Goal: Transaction & Acquisition: Obtain resource

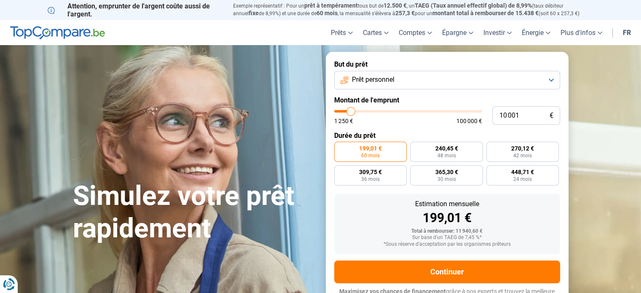
type input "13 750"
type input "13750"
type input "13 500"
type input "13500"
type input "15 000"
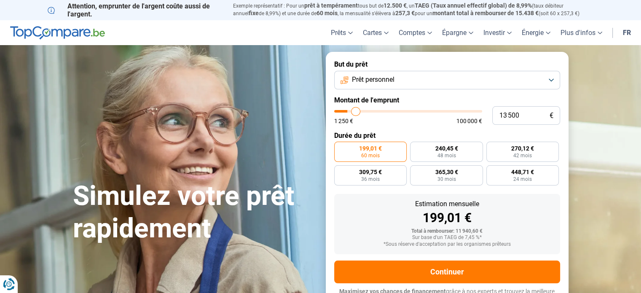
type input "15000"
type input "16 000"
type input "16000"
type input "17 250"
type input "17250"
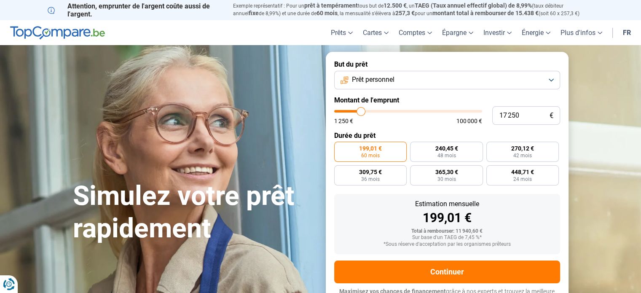
type input "18 500"
type input "18500"
type input "20 500"
type input "20500"
type input "22 250"
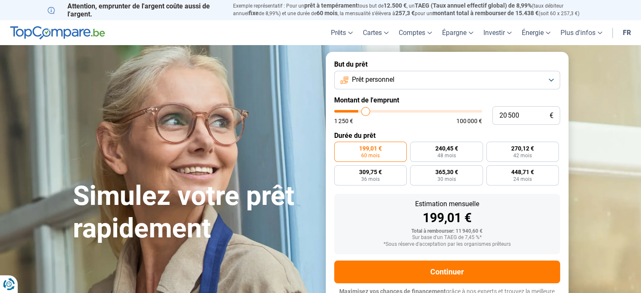
type input "22250"
type input "24 250"
type input "24250"
type input "26 000"
type input "26000"
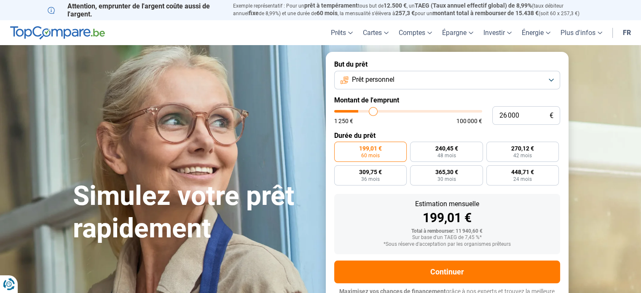
type input "27 750"
type input "27750"
type input "29 000"
type input "29000"
type input "29 750"
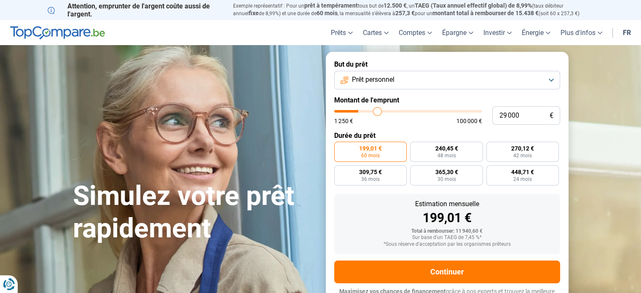
type input "29750"
type input "30 500"
type input "30500"
type input "30 750"
type input "30750"
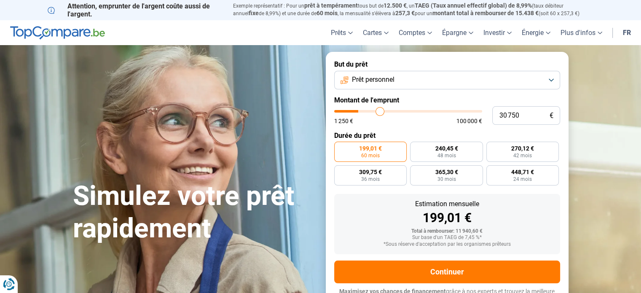
type input "31 000"
type input "31000"
type input "31 250"
type input "31250"
type input "31 750"
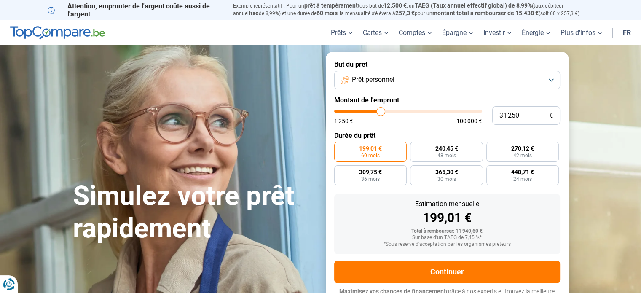
type input "31750"
type input "32 000"
type input "32000"
type input "32 250"
type input "32250"
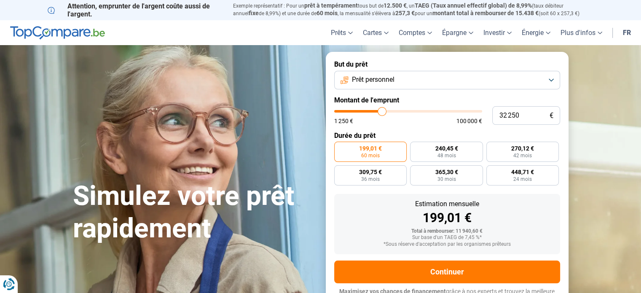
type input "32 500"
type input "32500"
type input "33 000"
type input "33000"
type input "34 250"
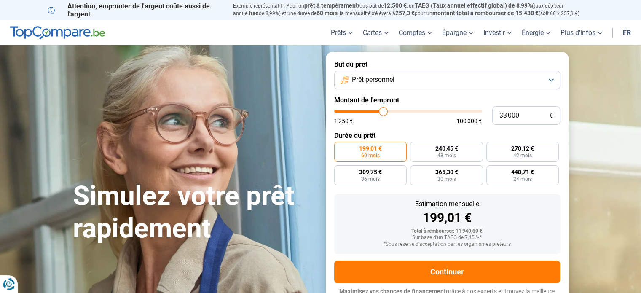
type input "34250"
type input "35 750"
type input "35750"
type input "36 500"
type input "36500"
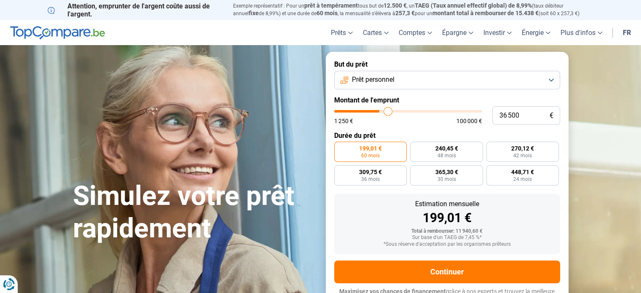
type input "36 750"
type input "36750"
type input "37 000"
type input "37000"
type input "37 250"
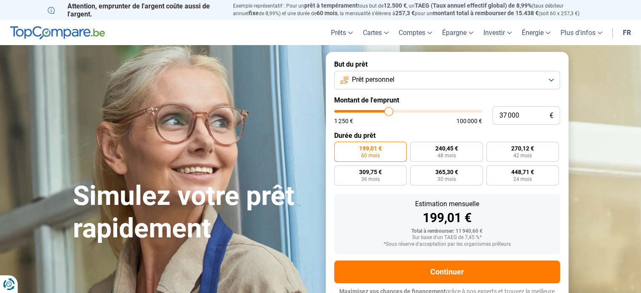
type input "37250"
type input "37 500"
type input "37500"
type input "37 750"
type input "37750"
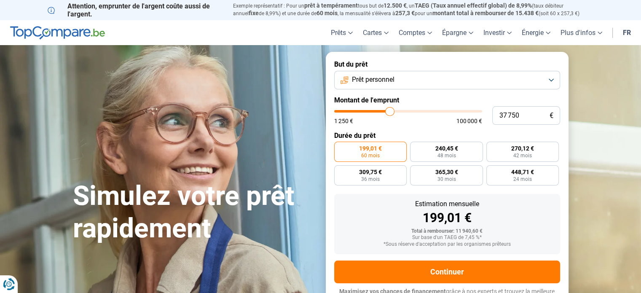
type input "38 000"
type input "38000"
type input "39 250"
type input "39250"
type input "40 250"
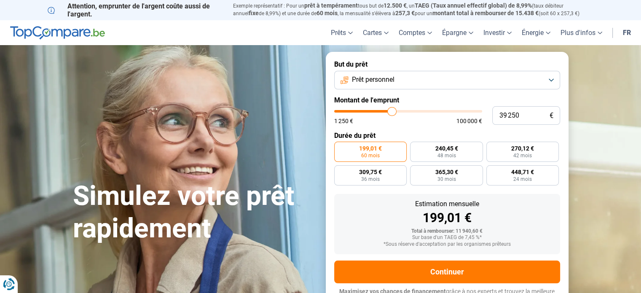
type input "40250"
type input "41 000"
type input "41000"
type input "41 750"
type input "41750"
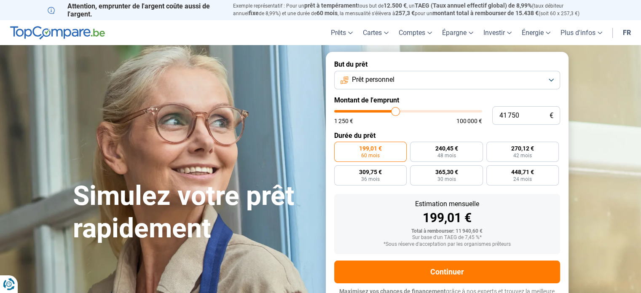
type input "42 000"
type input "42000"
type input "42 500"
type input "42500"
type input "43 250"
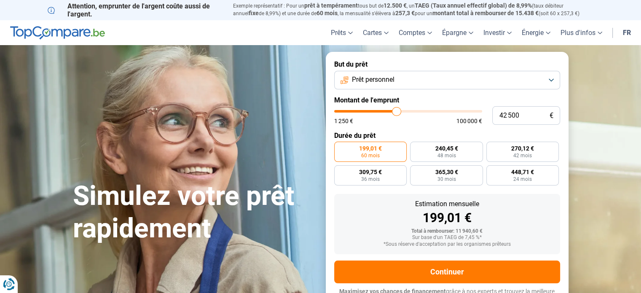
type input "43250"
type input "44 250"
type input "44250"
type input "44 500"
type input "44500"
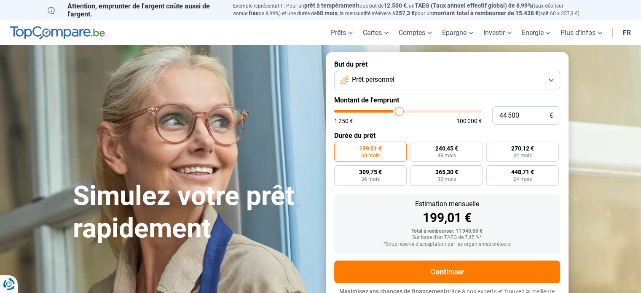
type input "44 750"
type input "44750"
type input "45 000"
type input "45000"
type input "45 500"
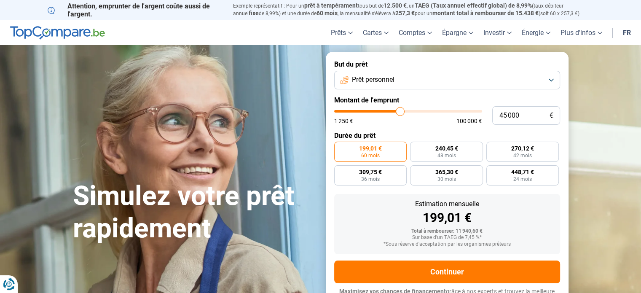
type input "45500"
type input "45 750"
type input "45750"
type input "46 250"
type input "46250"
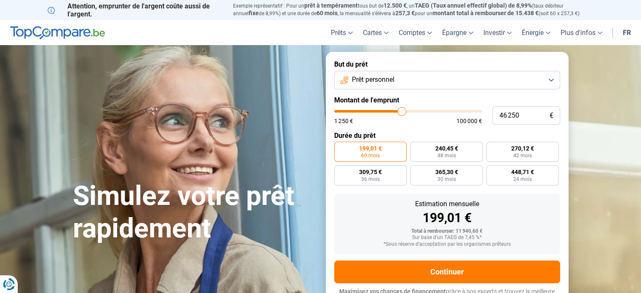
type input "46 750"
type input "46750"
type input "45 500"
type input "45500"
type input "44 250"
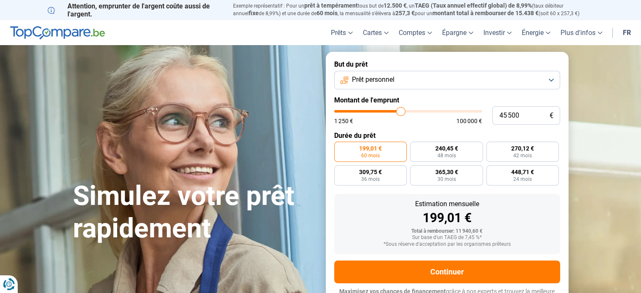
type input "44250"
type input "43 750"
type input "43750"
type input "42 750"
type input "42750"
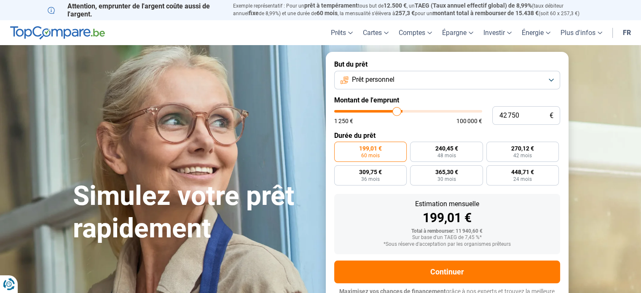
type input "41 750"
type input "41750"
type input "39 750"
type input "39750"
type input "38 250"
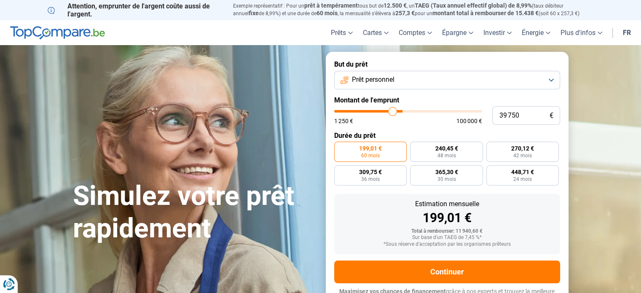
type input "38250"
type input "36 500"
type input "36500"
type input "34 000"
type input "34000"
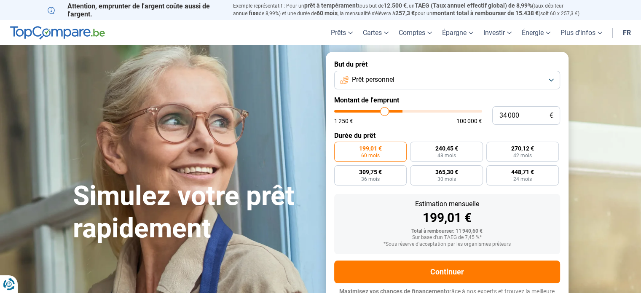
type input "32 500"
type input "32500"
type input "31 750"
type input "31750"
type input "31 250"
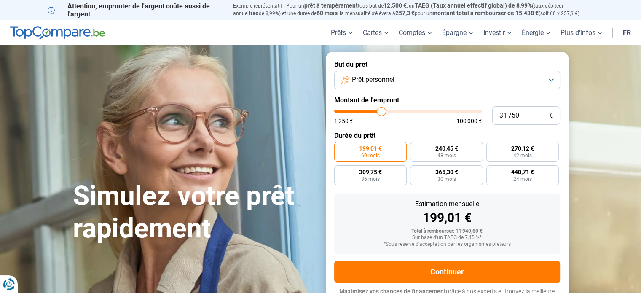
type input "31250"
type input "30 250"
type input "30250"
type input "29 750"
type input "29750"
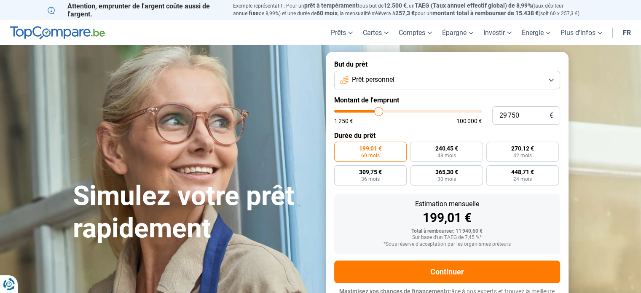
type input "29 500"
type input "29500"
type input "29 000"
type input "29000"
type input "28 250"
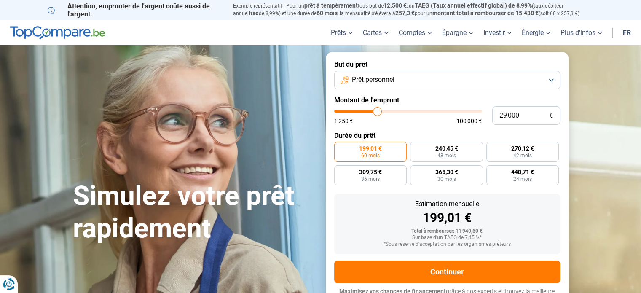
type input "28250"
type input "28 000"
type input "28000"
type input "27 750"
type input "27750"
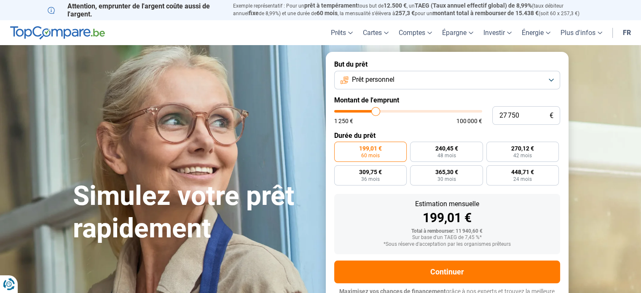
type input "27 500"
type input "27500"
type input "27 000"
type input "27000"
type input "26 000"
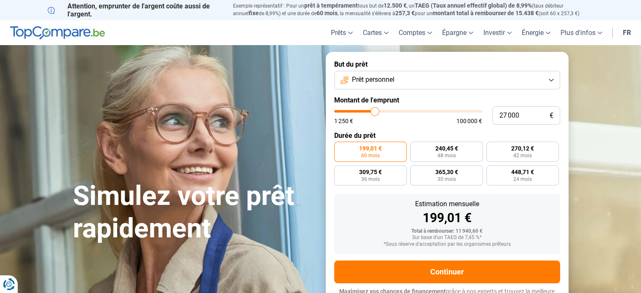
type input "26000"
type input "25 250"
type input "25250"
type input "24 750"
type input "24750"
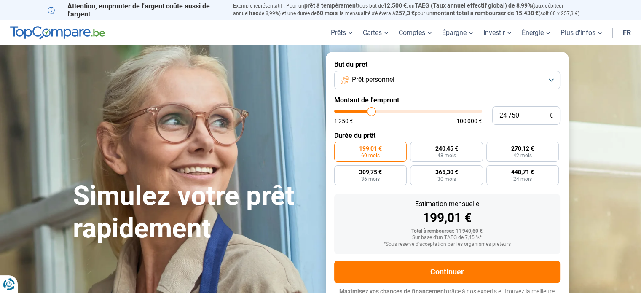
type input "24 250"
type input "24250"
type input "24 000"
type input "24000"
type input "23 500"
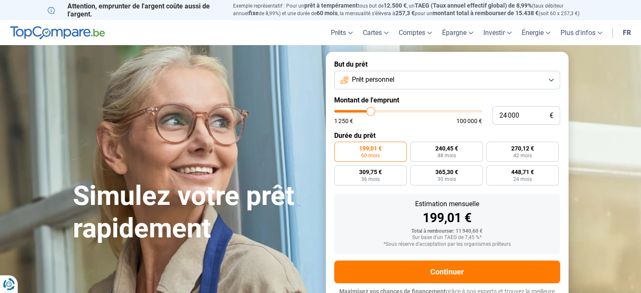
type input "23500"
type input "23 000"
type input "23000"
type input "22 500"
type input "22500"
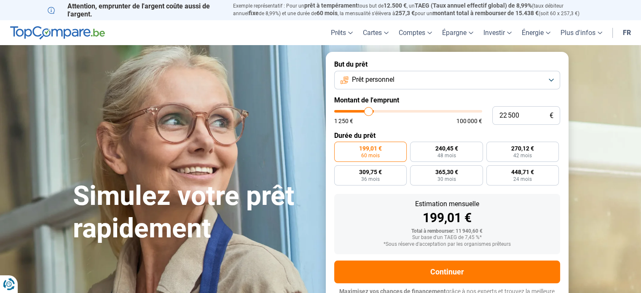
type input "22 250"
type input "22250"
type input "21 500"
type input "21500"
type input "21 250"
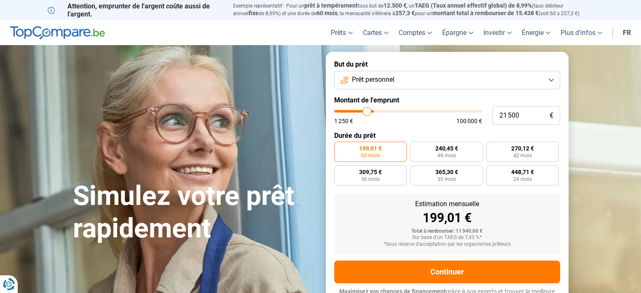
type input "21250"
type input "21 000"
type input "21000"
type input "20 750"
type input "20750"
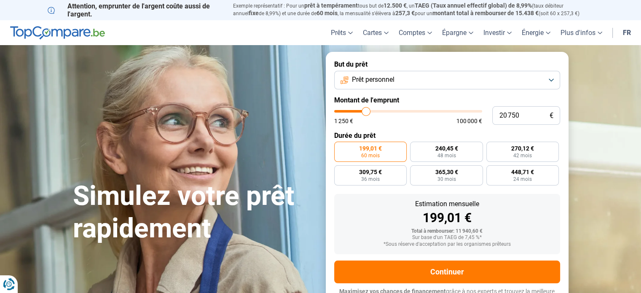
type input "20 000"
type input "20000"
type input "18 750"
type input "18750"
type input "18 000"
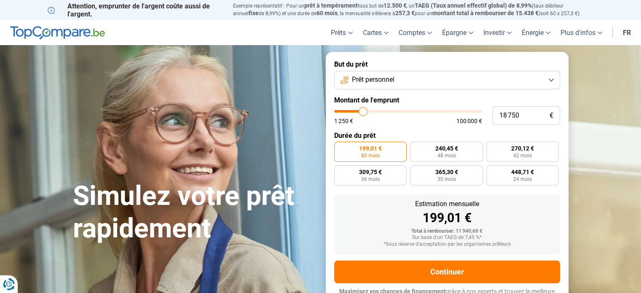
type input "18000"
type input "17 500"
type input "17500"
type input "17 000"
type input "17000"
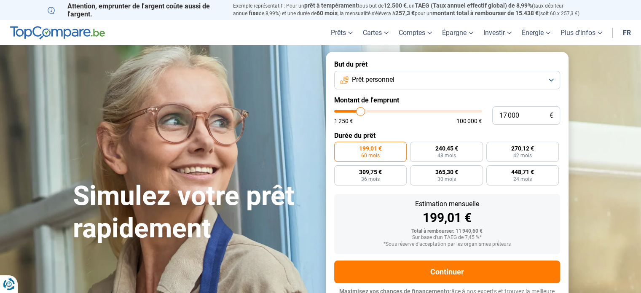
type input "16 750"
type input "16750"
type input "16 250"
type input "16250"
type input "16 000"
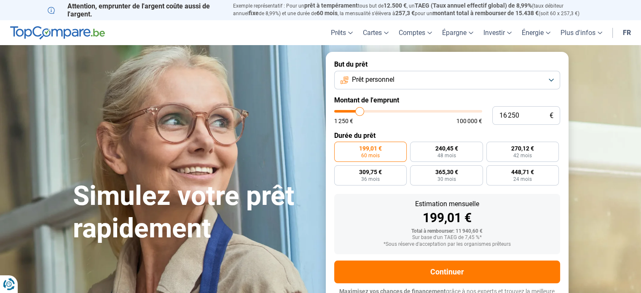
type input "16000"
type input "15 750"
type input "15750"
type input "15 500"
type input "15500"
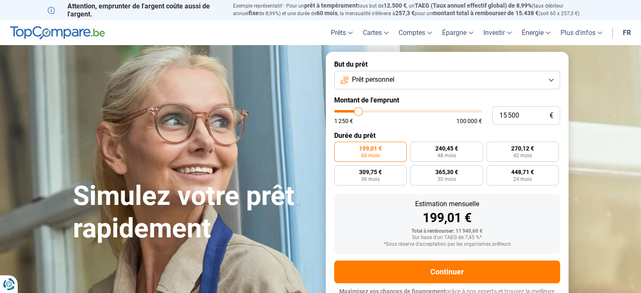
type input "14 750"
type input "14750"
type input "13 750"
type input "13750"
type input "12 500"
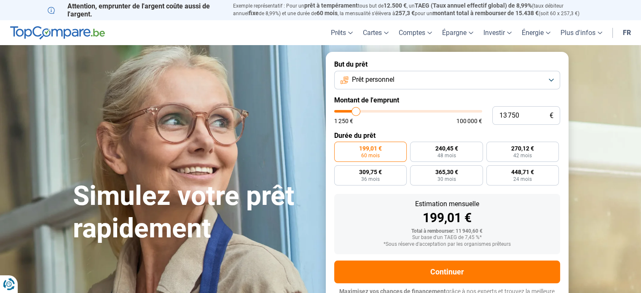
type input "12500"
type input "11 250"
type input "11250"
type input "10 000"
type input "10000"
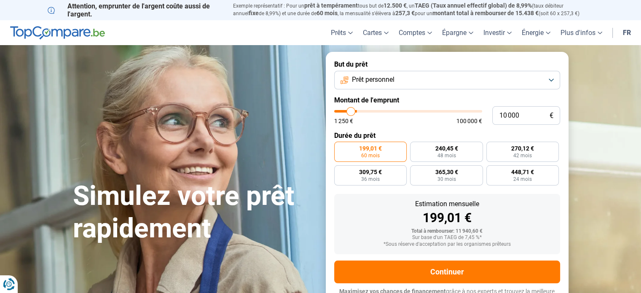
type input "9 000"
type input "9000"
type input "8 000"
type input "8000"
type input "7 000"
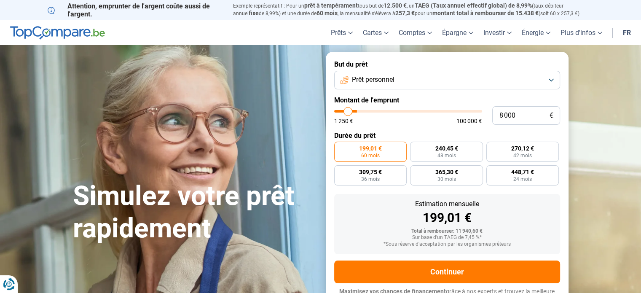
type input "7000"
type input "6 500"
type input "6500"
type input "6 000"
type input "6000"
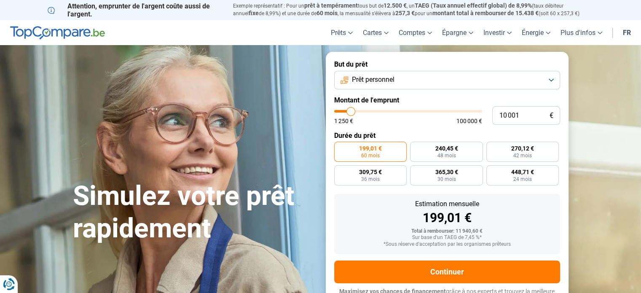
type input "8 500"
type input "8500"
type input "8 750"
type input "8750"
type input "9 000"
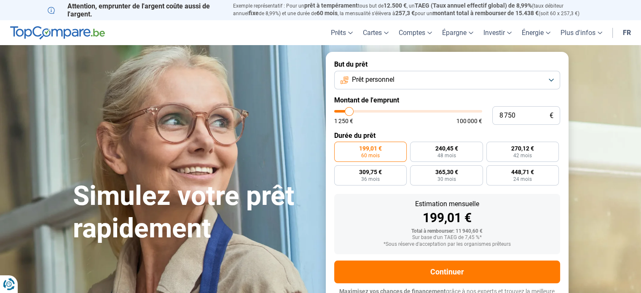
type input "9000"
type input "9 250"
type input "9250"
type input "9 500"
type input "9500"
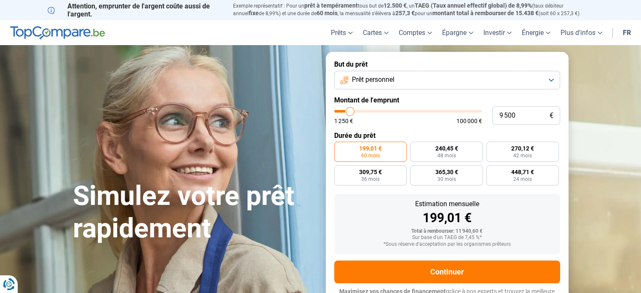
type input "9 750"
type input "9750"
type input "10 000"
type input "10000"
type input "10 250"
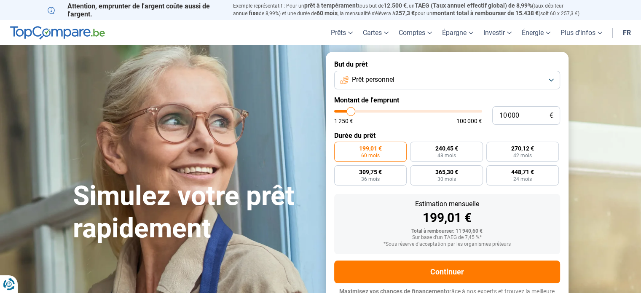
type input "10250"
type input "10 500"
type input "10500"
type input "10 750"
type input "10750"
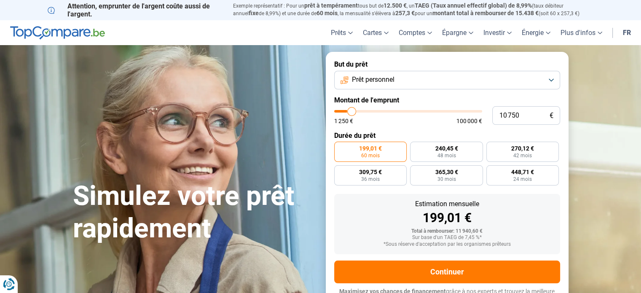
type input "11 000"
type input "11000"
type input "11 250"
type input "11250"
type input "11 500"
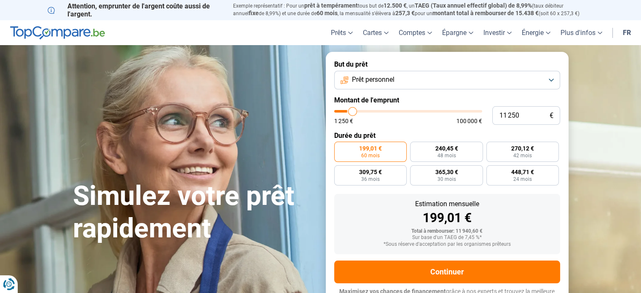
type input "11500"
type input "12 000"
type input "12000"
type input "12 250"
type input "12250"
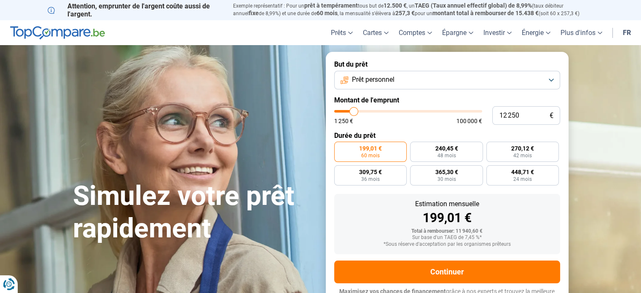
type input "12 500"
type input "12500"
type input "12 750"
type input "12750"
type input "13 000"
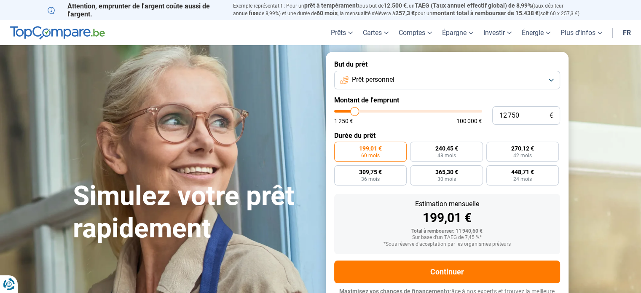
type input "13000"
type input "13 250"
type input "13250"
type input "12 750"
type input "12750"
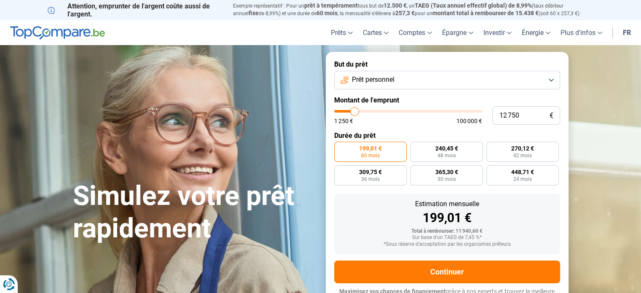
type input "12 000"
type input "12000"
type input "9 750"
type input "9750"
type input "7 500"
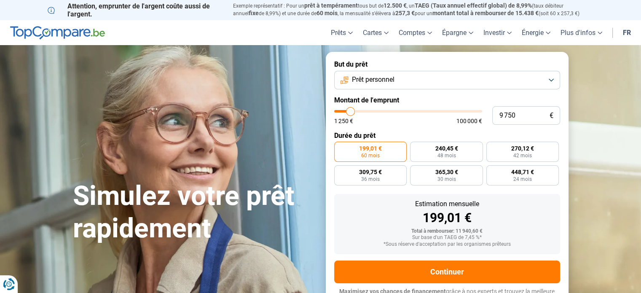
type input "7500"
type input "4 750"
type input "4750"
type input "2 250"
type input "2250"
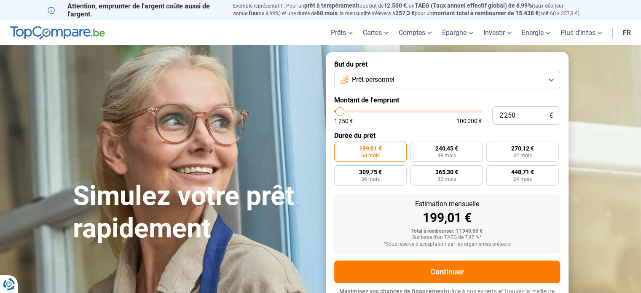
type input "1 250"
type input "1250"
type input "1 500"
type input "1500"
type input "2 000"
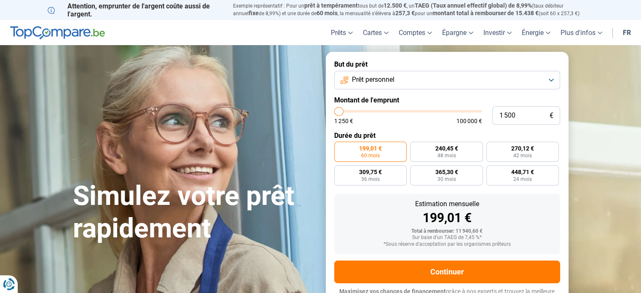
type input "2000"
type input "2 500"
type input "2500"
type input "3 000"
type input "3000"
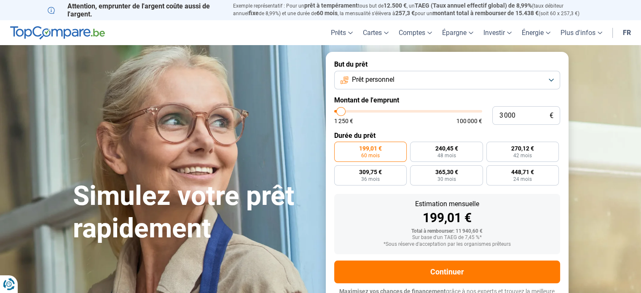
type input "3 750"
type input "3750"
type input "4 750"
type input "4750"
type input "5 500"
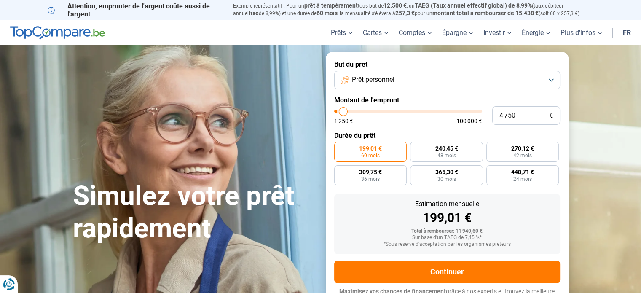
type input "5500"
type input "6 000"
type input "6000"
type input "6 250"
type input "6250"
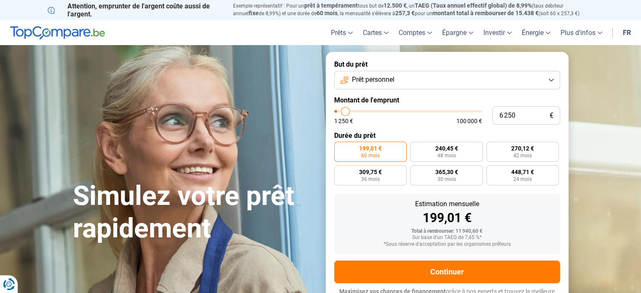
type input "6 500"
type input "6500"
type input "6 750"
type input "6750"
type input "7 000"
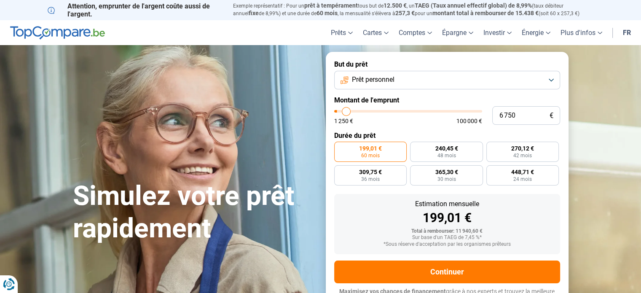
type input "7000"
type input "7 250"
type input "7250"
type input "7 500"
type input "7500"
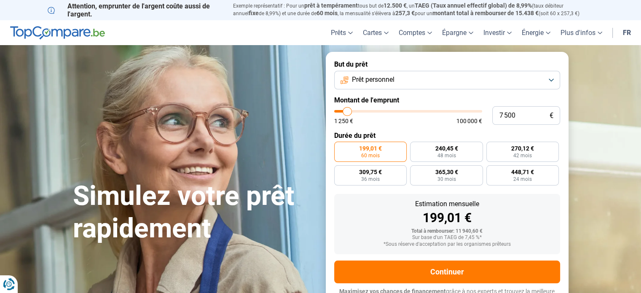
type input "8 000"
type input "8000"
type input "8 750"
type input "8750"
type input "9 250"
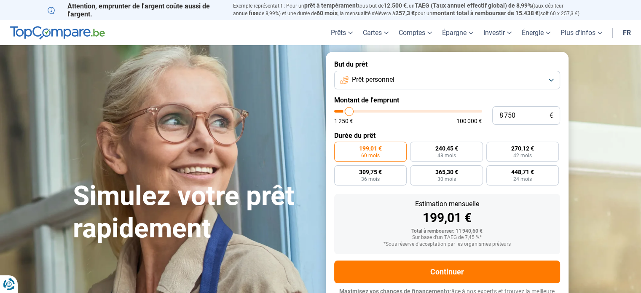
type input "9250"
type input "9 500"
type input "9500"
type input "9 750"
type input "9750"
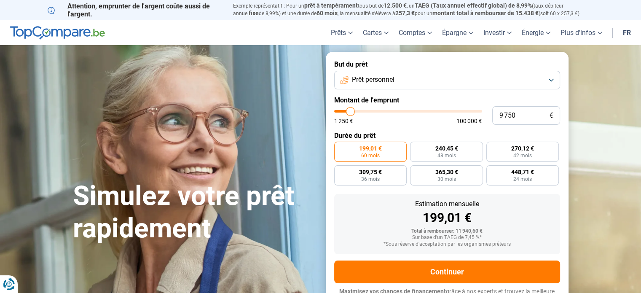
type input "10 000"
type input "10000"
type input "10 250"
type input "10250"
type input "10 500"
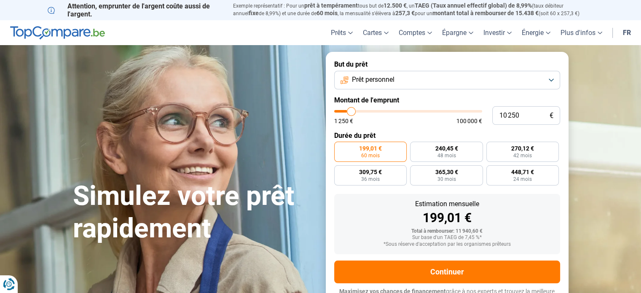
type input "10500"
type input "11 000"
type input "11000"
type input "11 250"
type input "11250"
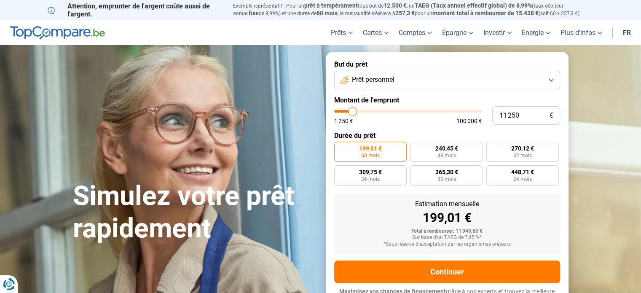
type input "11 000"
type input "11000"
type input "10 750"
type input "10750"
type input "10 500"
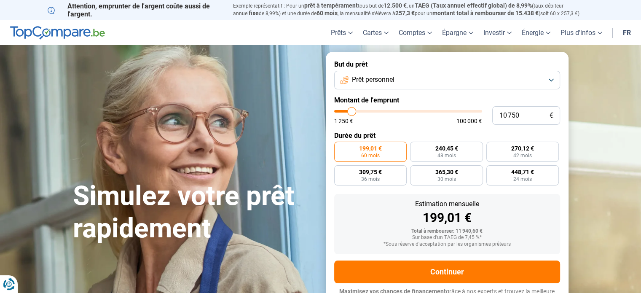
type input "10500"
type input "10 250"
type input "10250"
type input "10 000"
type input "10000"
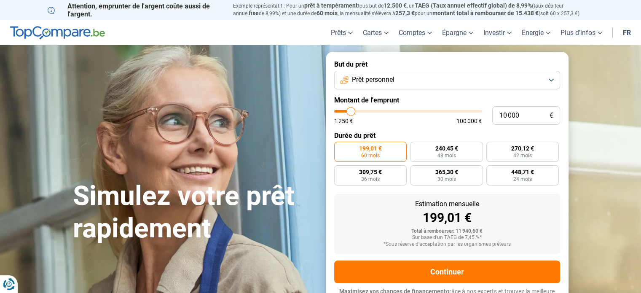
type input "9 750"
type input "9750"
type input "9 500"
type input "9500"
type input "9 250"
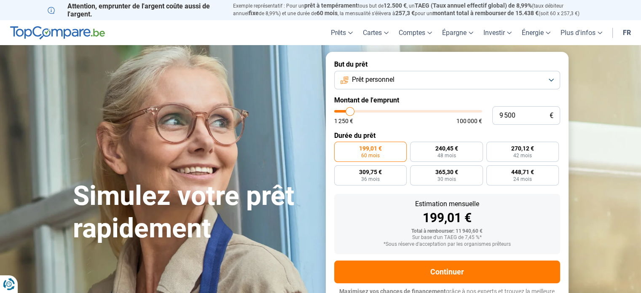
type input "9250"
type input "8 500"
type input "8500"
type input "8 000"
type input "8000"
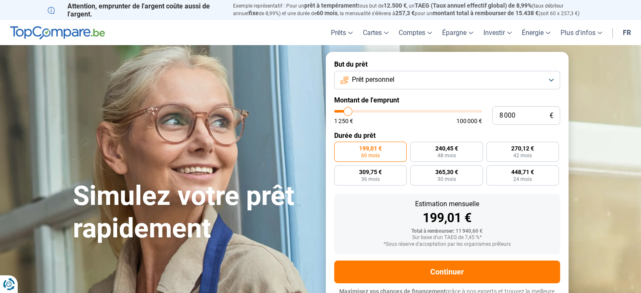
type input "7 250"
type input "7250"
type input "6 750"
type input "6750"
type input "6 500"
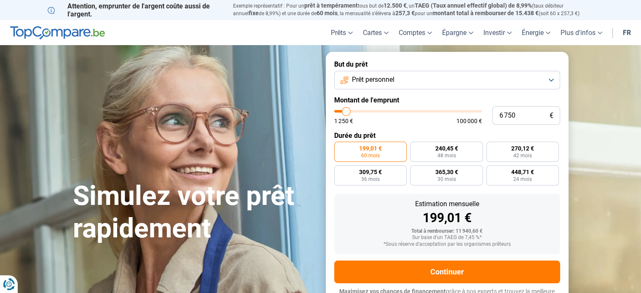
type input "6500"
type input "6 000"
type input "6000"
type input "5 750"
type input "5750"
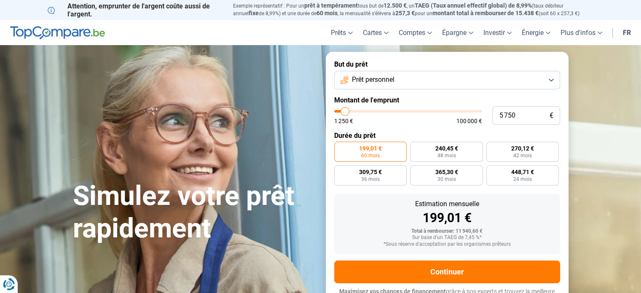
type input "5 500"
type input "5500"
type input "5 250"
type input "5250"
type input "5 000"
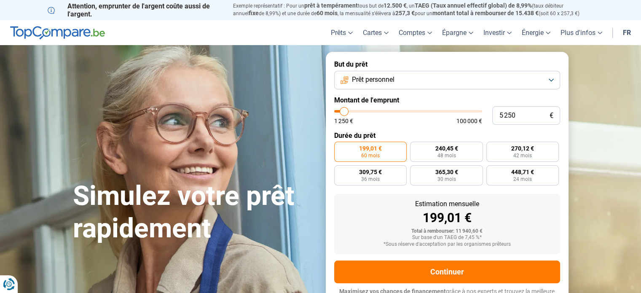
type input "5000"
type input "4 750"
type input "4750"
type input "4 500"
type input "4500"
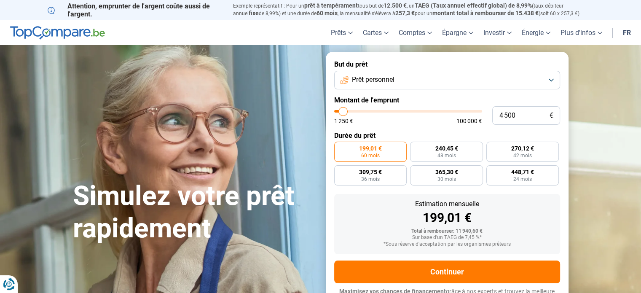
type input "4 250"
type input "4250"
type input "3 750"
type input "3750"
type input "3 500"
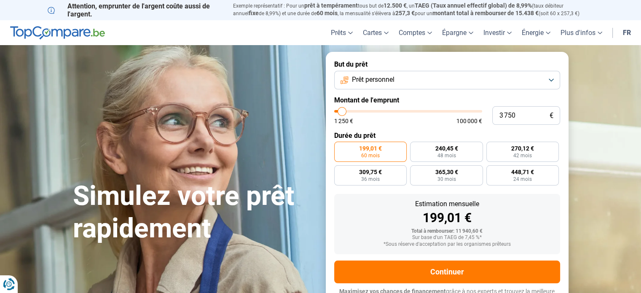
type input "3500"
type input "3 250"
type input "3250"
type input "3 000"
drag, startPoint x: 349, startPoint y: 109, endPoint x: 341, endPoint y: 111, distance: 7.9
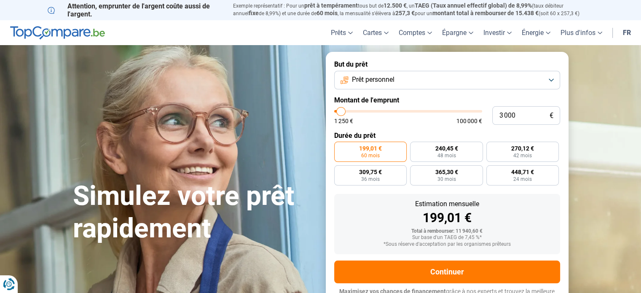
type input "3000"
click at [341, 111] on input "range" at bounding box center [408, 111] width 148 height 3
radio input "true"
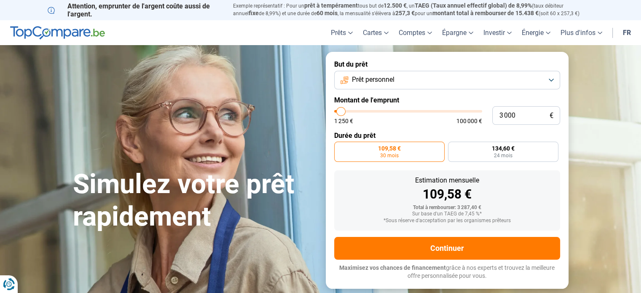
scroll to position [42, 0]
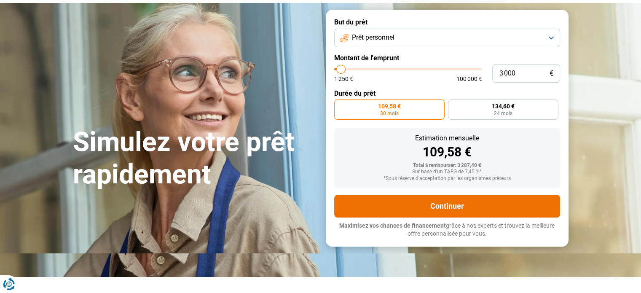
click at [442, 212] on button "Continuer" at bounding box center [447, 206] width 226 height 23
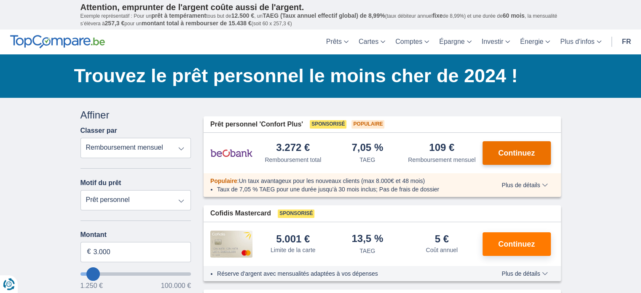
click at [525, 154] on span "Continuez" at bounding box center [516, 153] width 37 height 8
